Goal: Navigation & Orientation: Find specific page/section

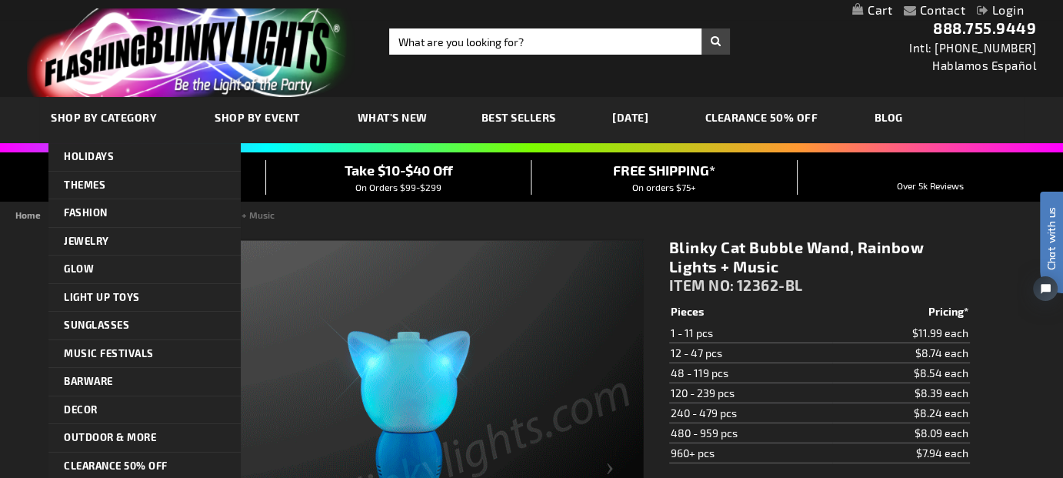
click at [108, 115] on span "SHOP BY CATEGORY" at bounding box center [104, 117] width 106 height 13
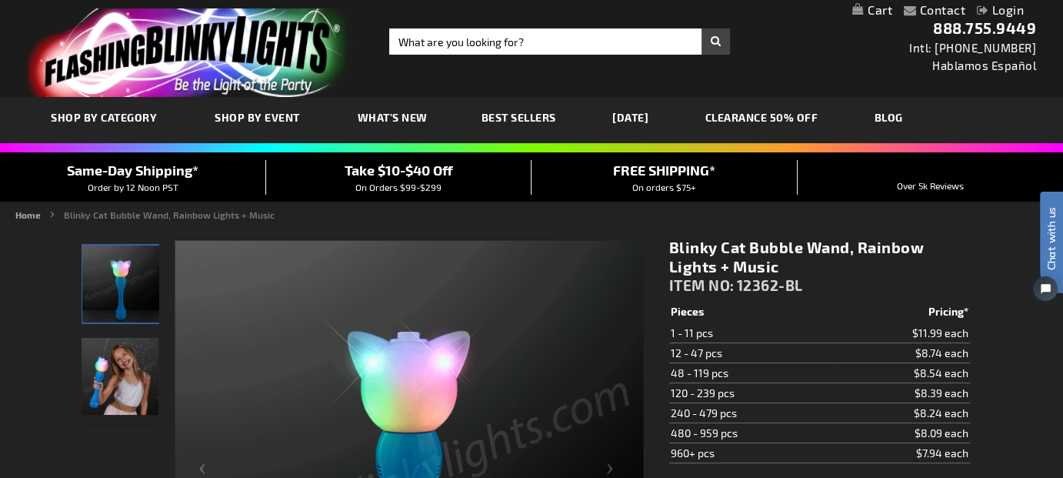
click at [515, 118] on span "Best Sellers" at bounding box center [519, 117] width 75 height 13
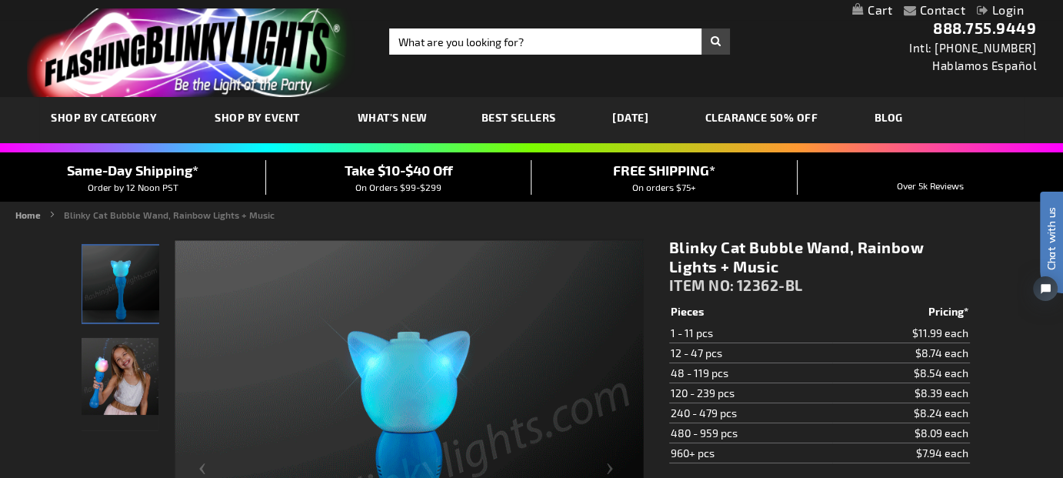
click at [517, 116] on span "Best Sellers" at bounding box center [519, 117] width 75 height 13
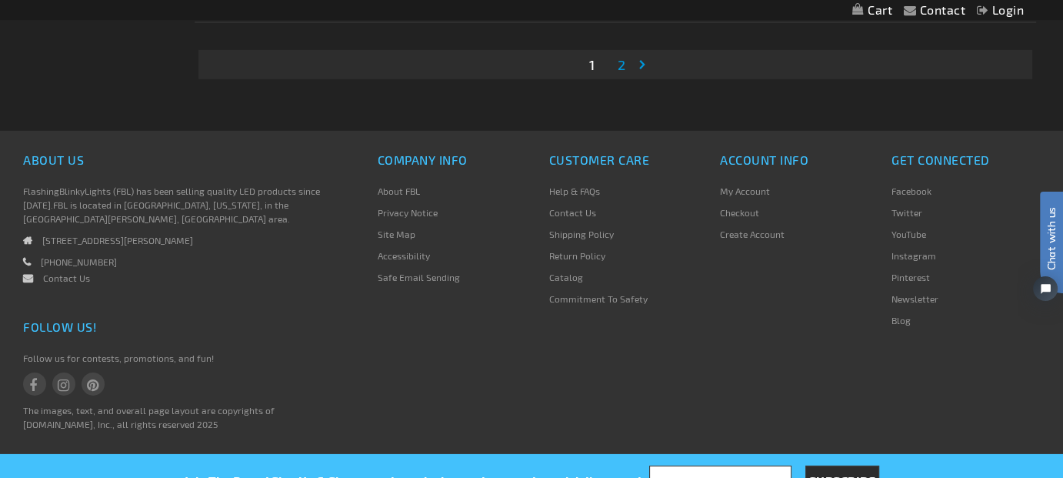
scroll to position [4540, 0]
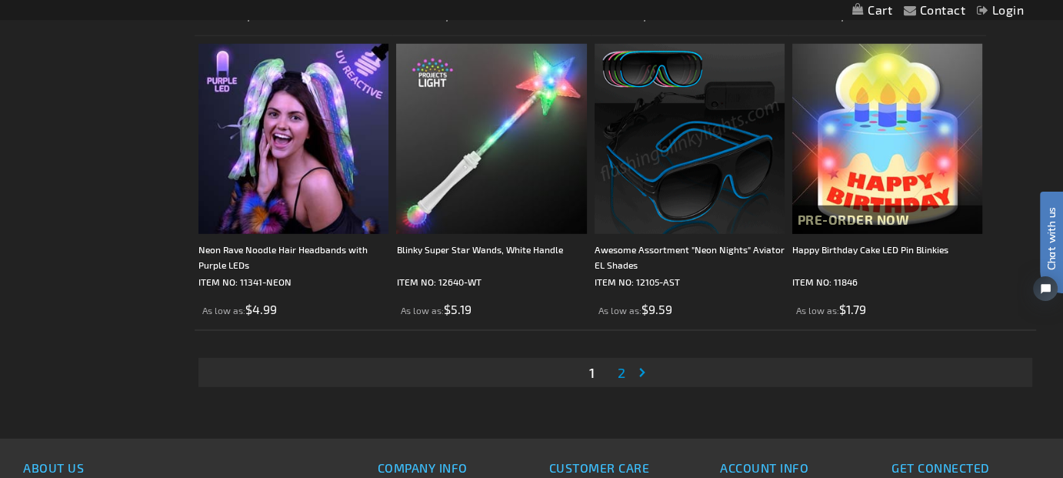
click at [619, 381] on span "2" at bounding box center [622, 372] width 8 height 17
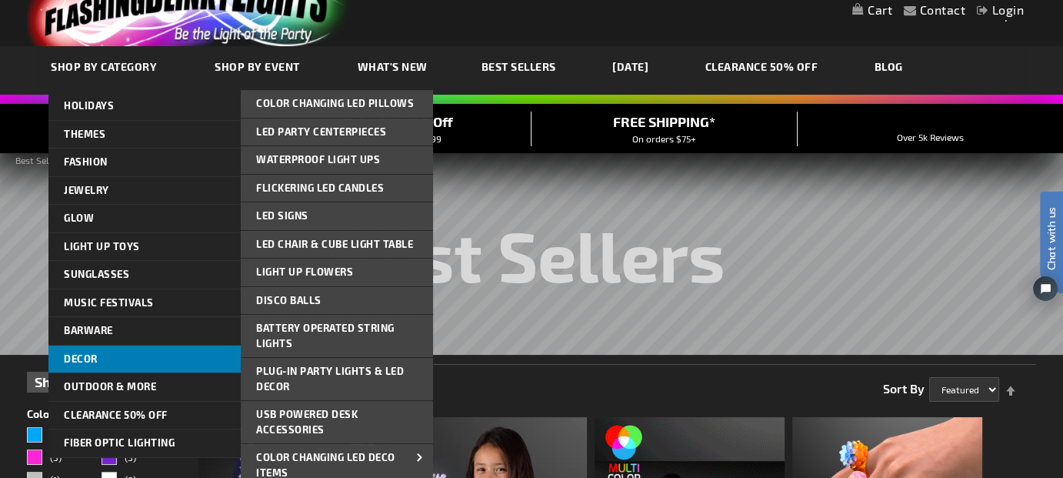
scroll to position [77, 0]
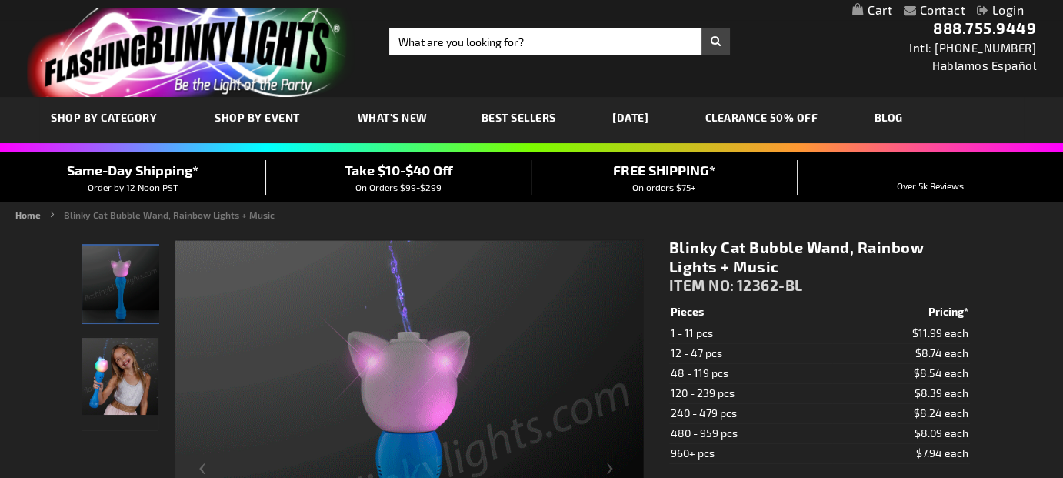
click at [121, 366] on img "Girl displaying Light Up Cat Bubble Wand" at bounding box center [120, 376] width 77 height 77
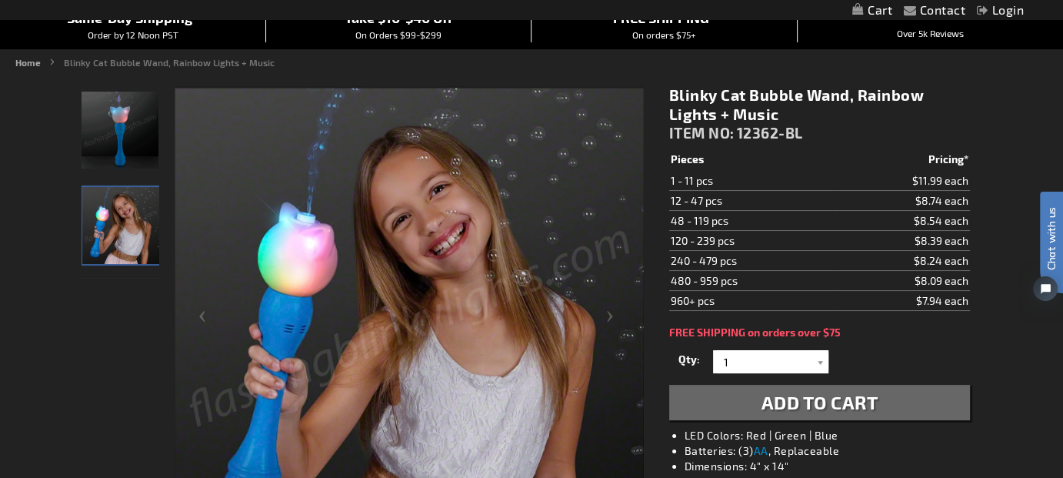
scroll to position [77, 0]
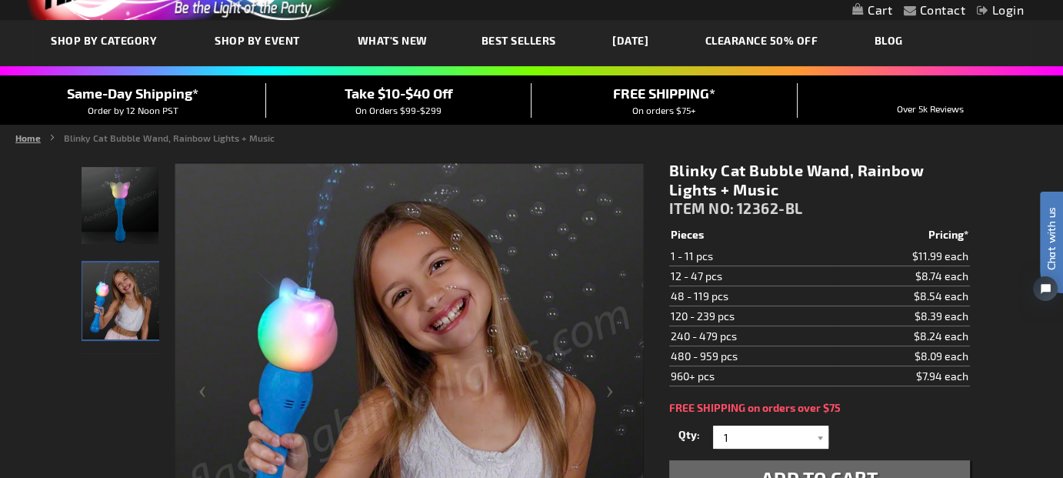
click at [28, 137] on link "Home" at bounding box center [27, 137] width 25 height 11
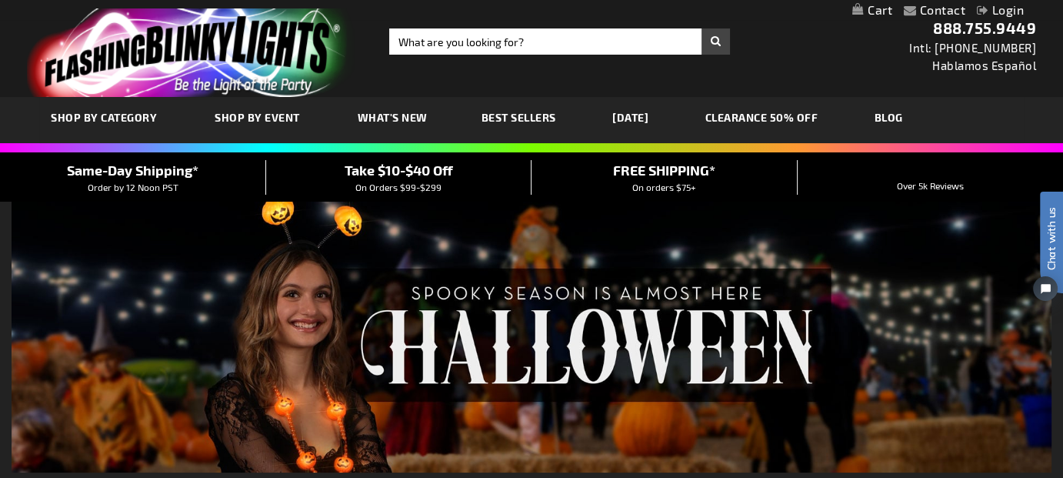
click at [765, 117] on link "CLEARANCE 50% OFF" at bounding box center [762, 118] width 136 height 52
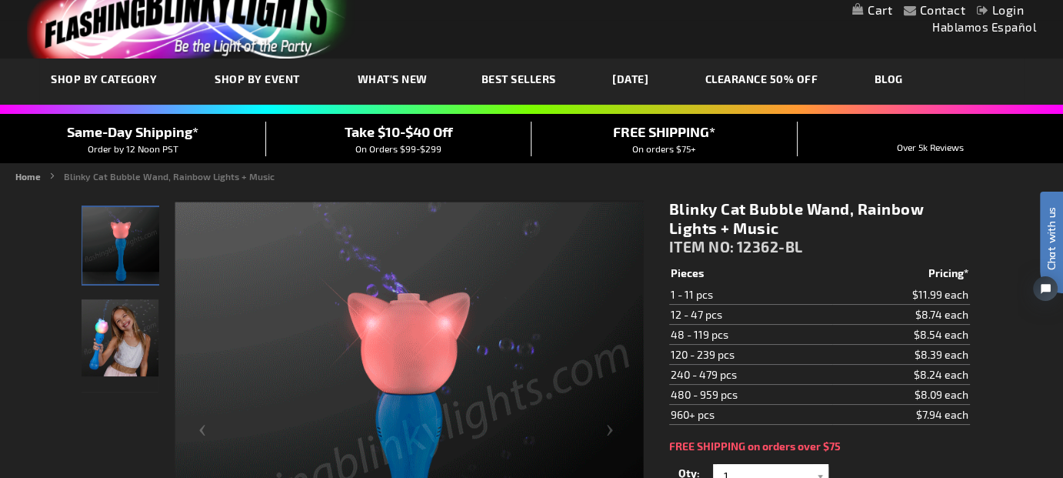
scroll to position [8, 0]
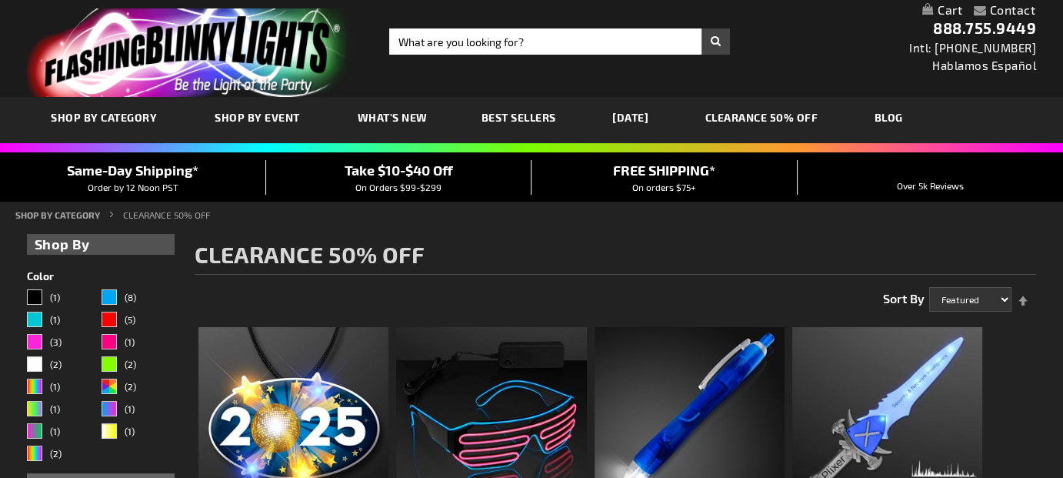
drag, startPoint x: 0, startPoint y: 0, endPoint x: 777, endPoint y: 58, distance: 779.3
click at [777, 60] on div "Toggle Nav Search Search × Search 888.755.9449 Intl: 818-753-8303 Hablamos Espa…" at bounding box center [531, 48] width 1063 height 97
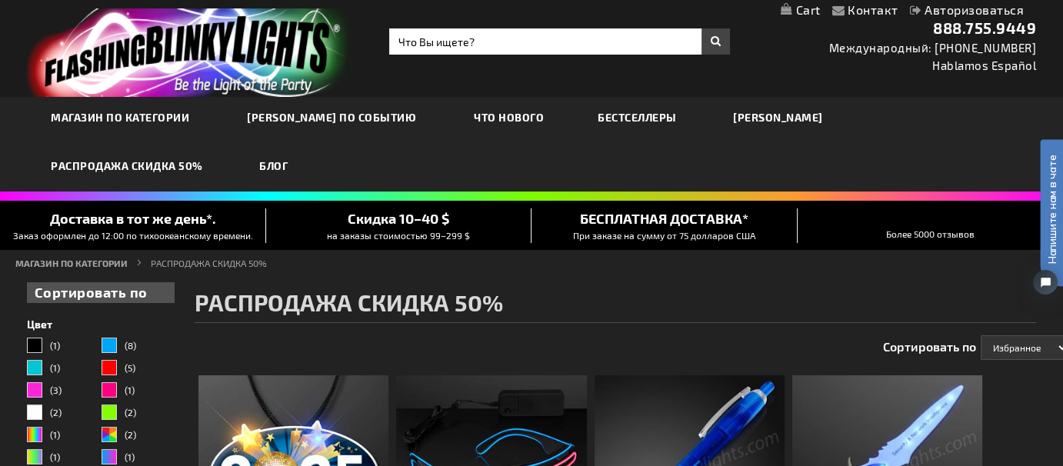
click at [609, 118] on font "Бестселлеры" at bounding box center [637, 117] width 79 height 13
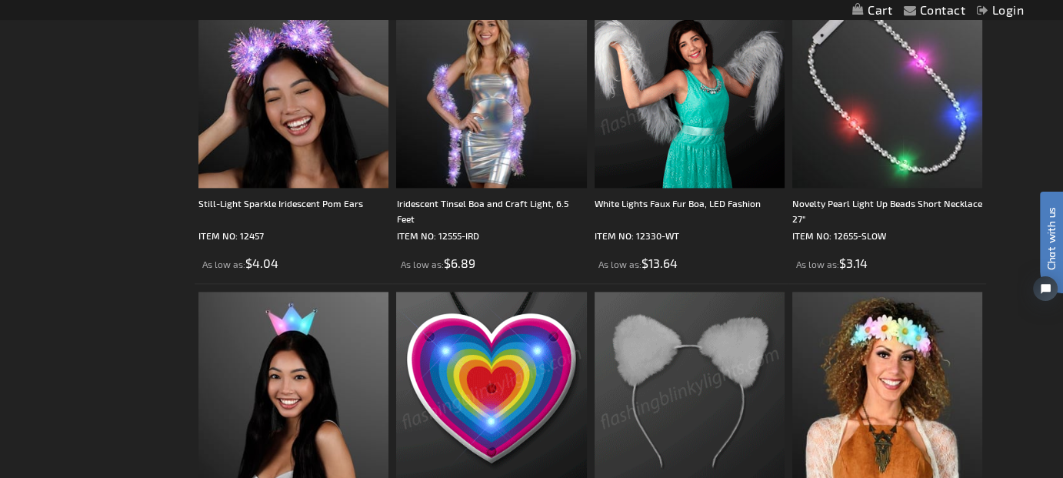
scroll to position [1924, 0]
